Goal: Task Accomplishment & Management: Manage account settings

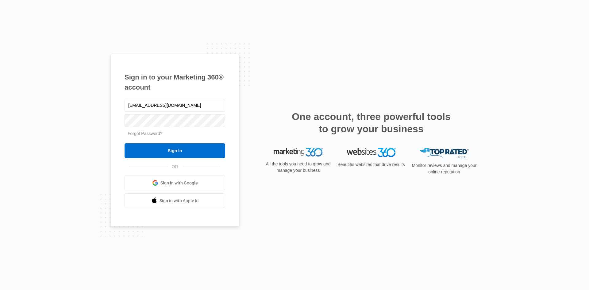
type input "[EMAIL_ADDRESS][DOMAIN_NAME]"
click at [167, 149] on input "Sign In" at bounding box center [175, 150] width 101 height 15
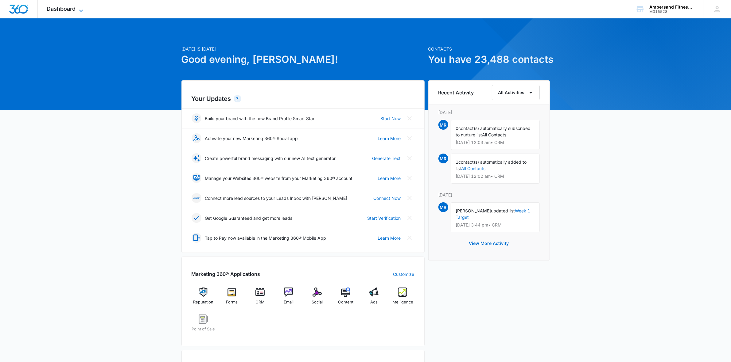
click at [78, 6] on div "Dashboard Apps Reputation Forms CRM Email Social POS Content Ads Intelligence F…" at bounding box center [66, 9] width 56 height 18
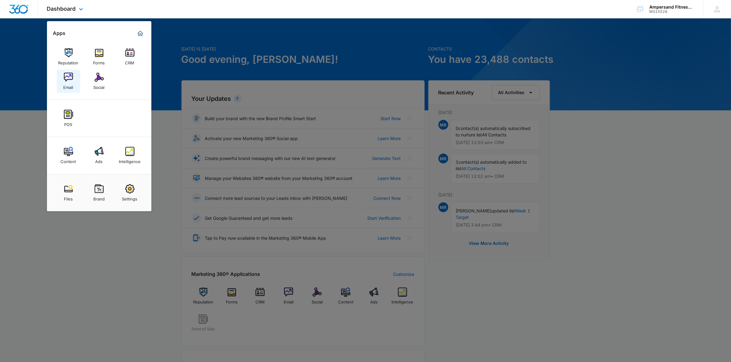
click at [65, 80] on img at bounding box center [68, 77] width 9 height 9
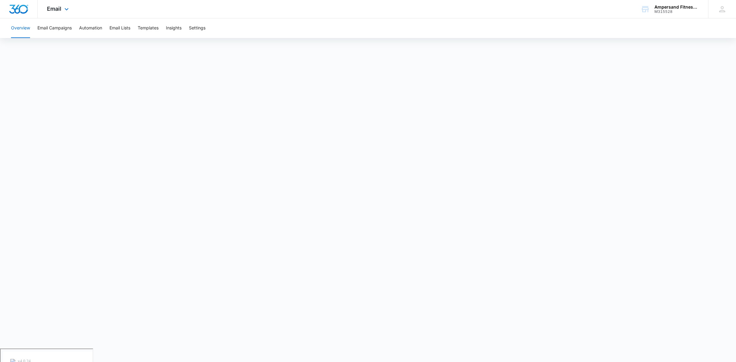
click at [65, 2] on div "Email Apps Reputation Forms CRM Email Social POS Content Ads Intelligence Files…" at bounding box center [59, 9] width 42 height 18
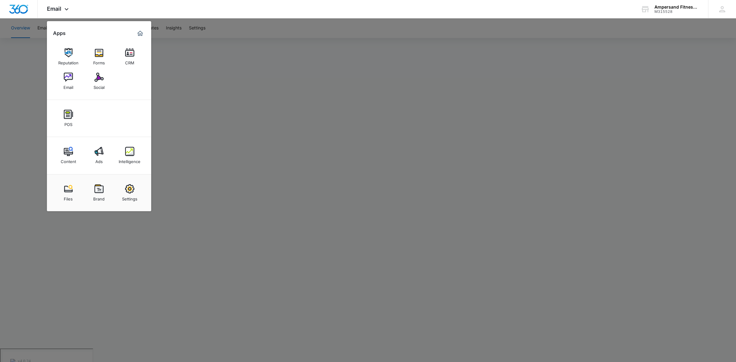
click at [264, 25] on div at bounding box center [368, 181] width 736 height 362
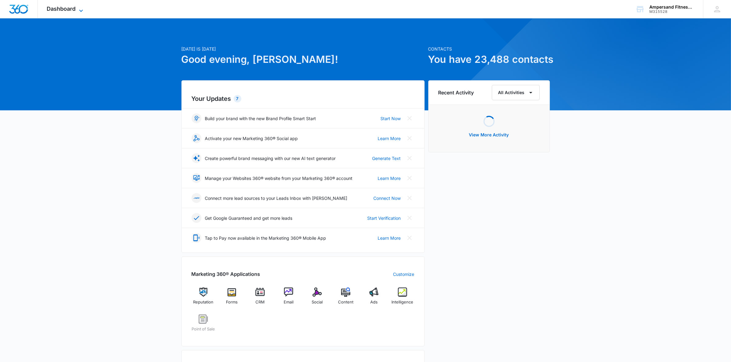
click at [66, 12] on span "Dashboard" at bounding box center [61, 9] width 29 height 6
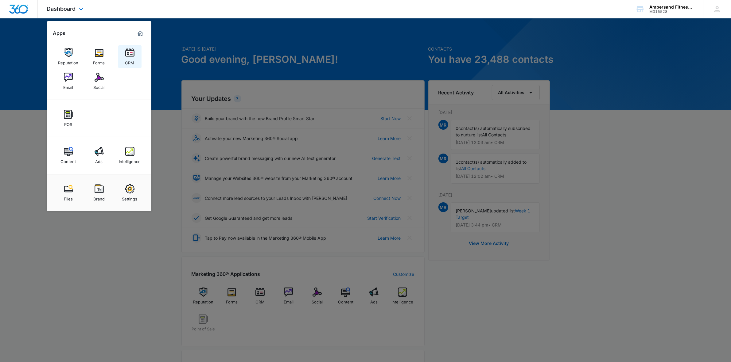
click at [120, 56] on link "CRM" at bounding box center [129, 56] width 23 height 23
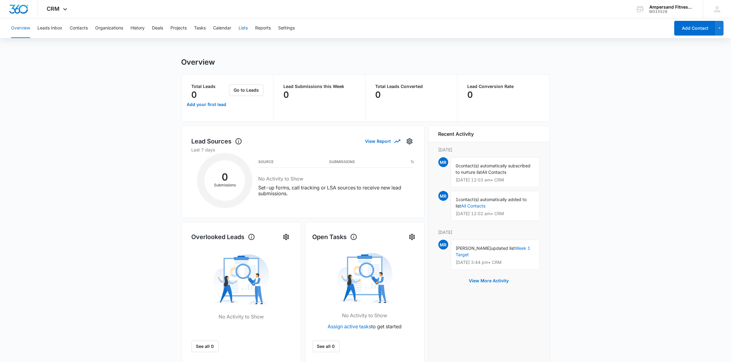
click at [246, 27] on button "Lists" at bounding box center [242, 28] width 9 height 20
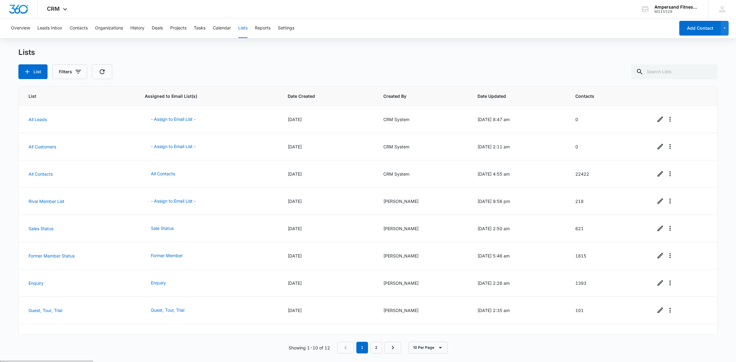
click at [184, 52] on div "Lists" at bounding box center [368, 52] width 700 height 9
click at [367, 345] on em "1" at bounding box center [363, 348] width 12 height 12
click at [372, 347] on link "2" at bounding box center [377, 348] width 12 height 12
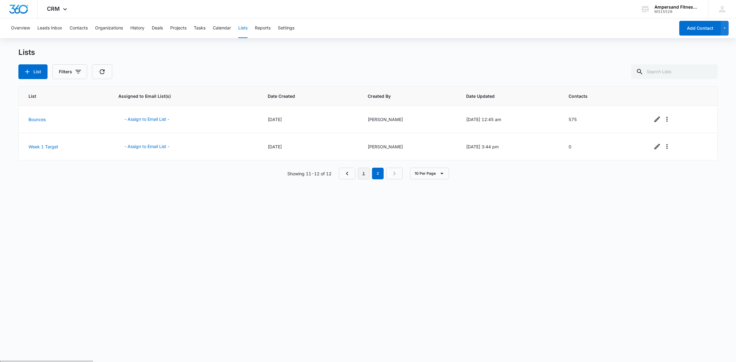
click at [367, 174] on link "1" at bounding box center [364, 174] width 12 height 12
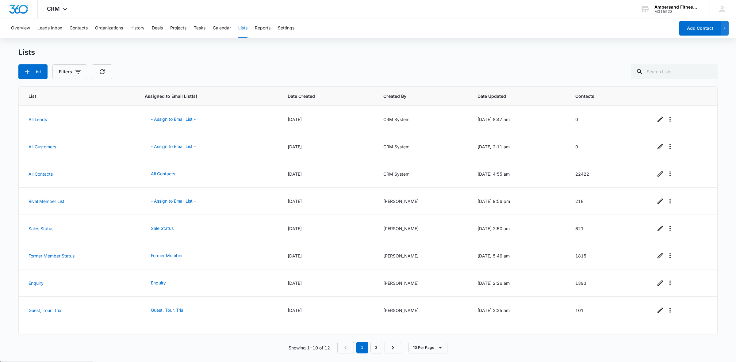
click at [246, 26] on button "Lists" at bounding box center [242, 28] width 9 height 20
click at [381, 349] on link "2" at bounding box center [377, 348] width 12 height 12
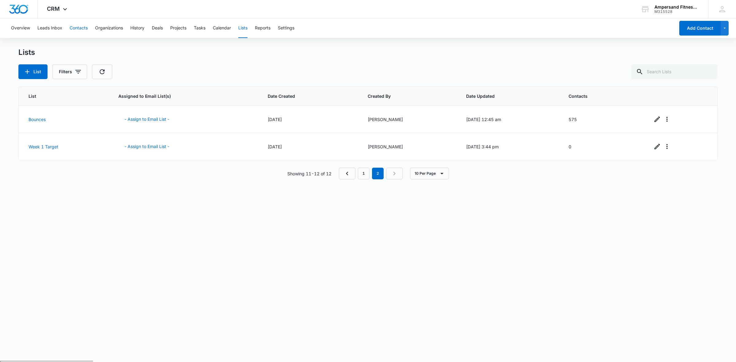
click at [75, 27] on button "Contacts" at bounding box center [79, 28] width 18 height 20
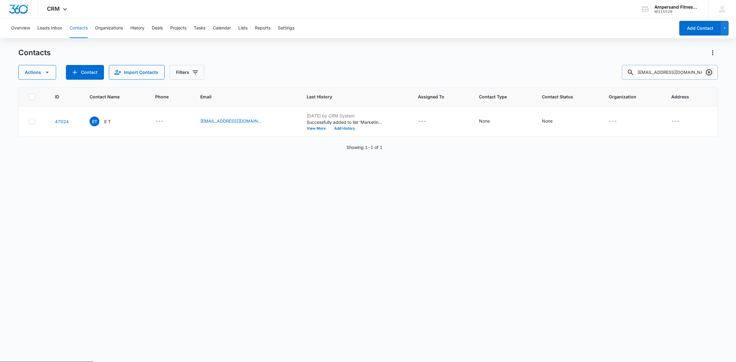
click at [709, 74] on icon "Clear" at bounding box center [709, 72] width 7 height 7
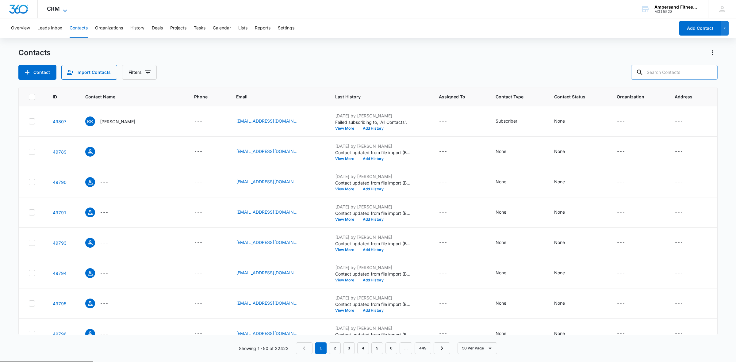
click at [52, 7] on span "CRM" at bounding box center [53, 9] width 13 height 6
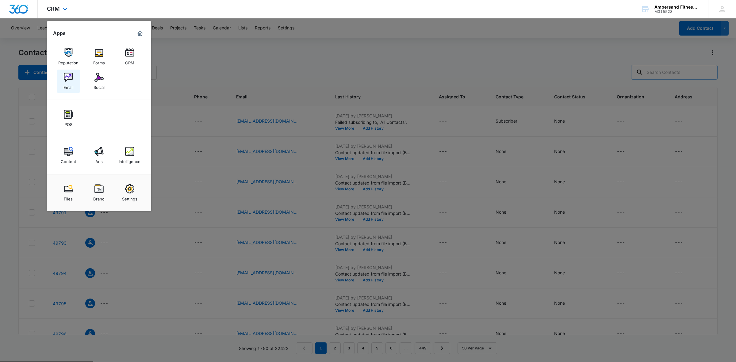
click at [71, 79] on img at bounding box center [68, 77] width 9 height 9
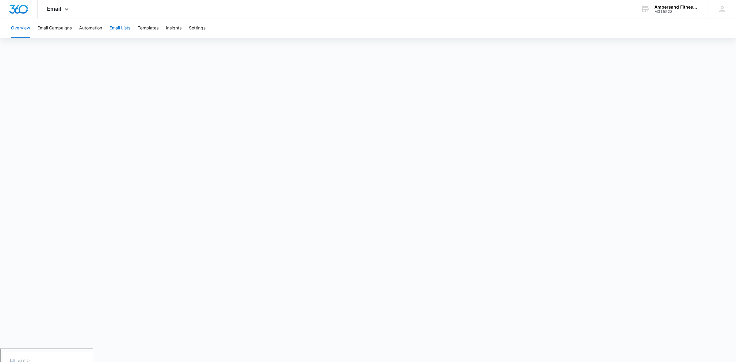
click at [114, 26] on button "Email Lists" at bounding box center [120, 28] width 21 height 20
